Goal: Information Seeking & Learning: Stay updated

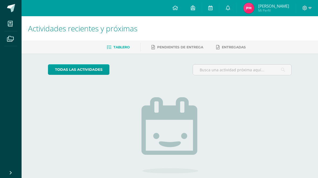
click at [234, 3] on link at bounding box center [227, 8] width 17 height 16
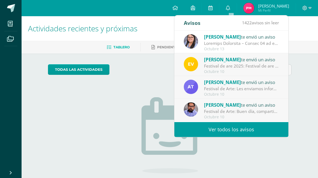
click at [241, 37] on span "[PERSON_NAME]" at bounding box center [222, 37] width 37 height 6
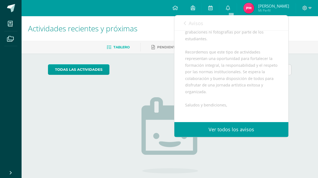
scroll to position [258, 0]
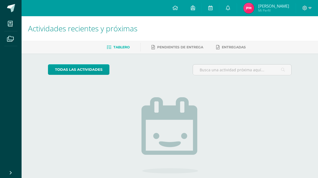
click at [279, 9] on span "Mi Perfil" at bounding box center [273, 10] width 31 height 5
click at [230, 7] on icon at bounding box center [228, 7] width 4 height 5
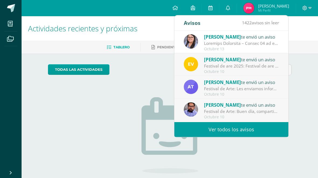
click at [229, 6] on icon at bounding box center [228, 7] width 4 height 5
click at [227, 11] on link at bounding box center [227, 8] width 17 height 16
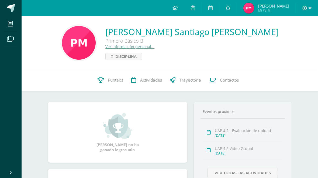
click at [230, 9] on icon at bounding box center [228, 7] width 4 height 5
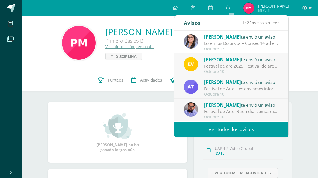
click at [262, 65] on div "Festival de are 2025: Festival de are 2025" at bounding box center [241, 66] width 75 height 6
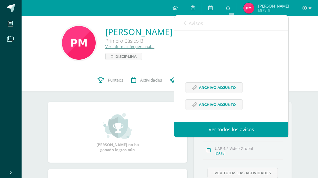
scroll to position [65, 0]
click at [224, 88] on span "Archivo Adjunto" at bounding box center [217, 87] width 37 height 10
click at [223, 104] on span "Archivo Adjunto" at bounding box center [217, 104] width 37 height 10
click at [234, 8] on link at bounding box center [227, 8] width 17 height 16
click at [200, 22] on span "Avisos" at bounding box center [196, 23] width 15 height 6
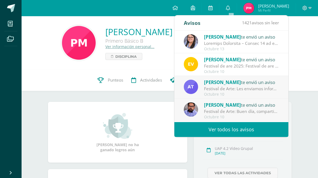
click at [239, 88] on div "Festival de Arte: Les enviamos información importante para el festival de Arte" at bounding box center [241, 88] width 75 height 6
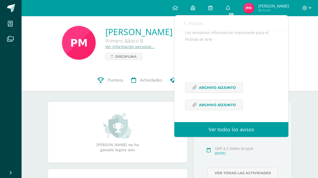
click at [184, 20] on link "Avisos" at bounding box center [193, 22] width 19 height 15
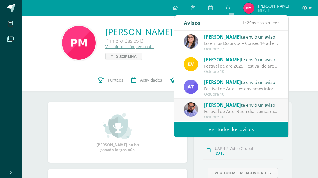
click at [219, 88] on div "Festival de Arte: Les enviamos información importante para el festival de Arte" at bounding box center [241, 88] width 75 height 6
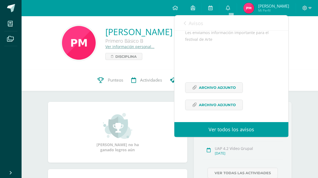
click at [222, 88] on span "Archivo Adjunto" at bounding box center [217, 87] width 37 height 10
click at [214, 107] on span "Archivo Adjunto" at bounding box center [217, 105] width 37 height 10
click at [193, 18] on link "Avisos" at bounding box center [193, 22] width 19 height 15
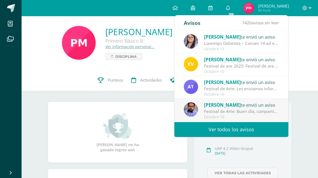
click at [217, 109] on div "Festival de Arte: Buen día, compartimos información importante sobre nuestro fe…" at bounding box center [241, 111] width 75 height 6
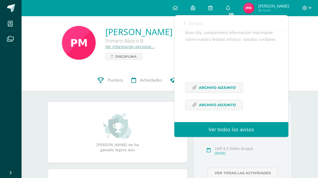
click at [224, 88] on span "Archivo Adjunto" at bounding box center [217, 87] width 37 height 10
click at [225, 102] on span "Archivo Adjunto" at bounding box center [217, 105] width 37 height 10
